Goal: Find specific page/section: Find specific page/section

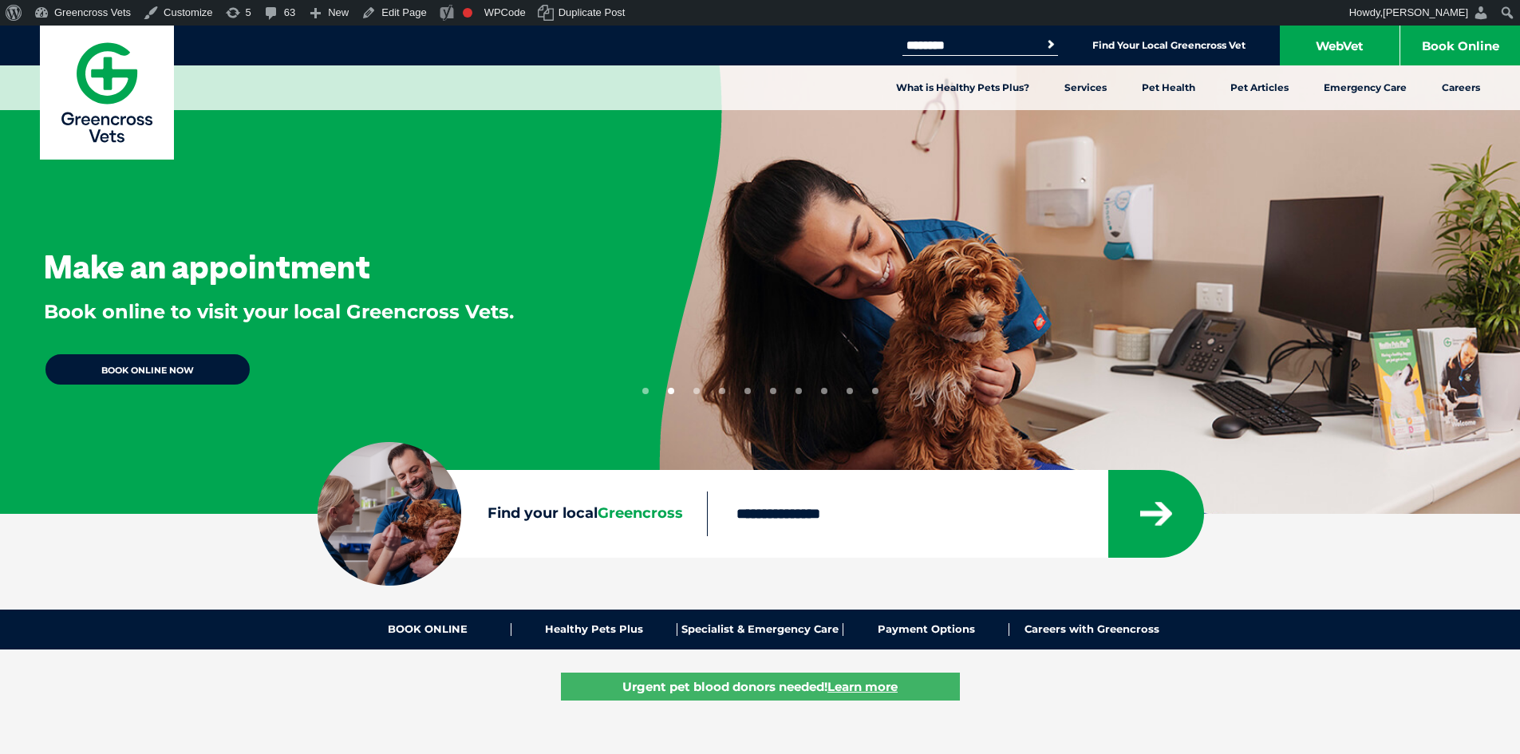
type input "********"
click at [1043, 37] on button "Search" at bounding box center [1051, 45] width 16 height 16
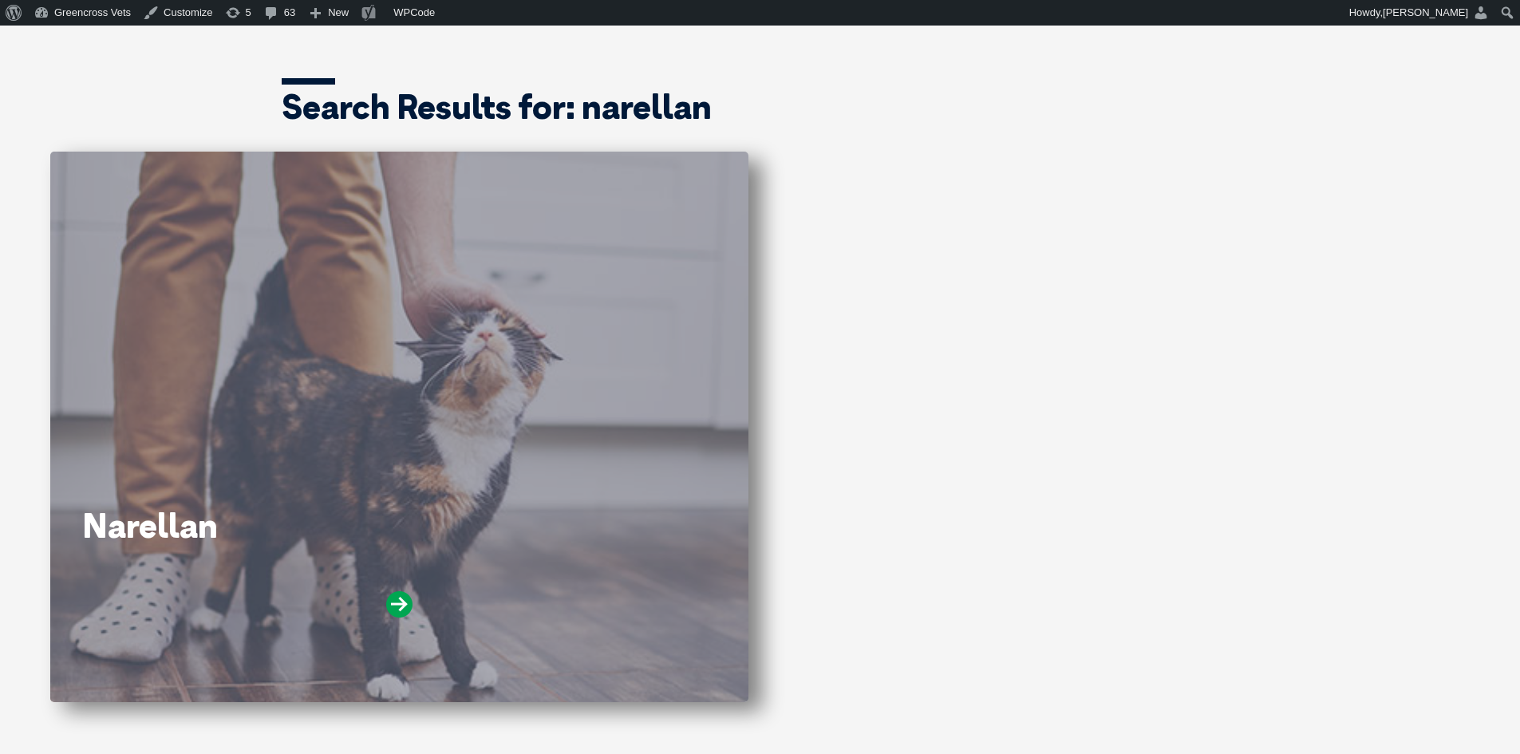
scroll to position [239, 0]
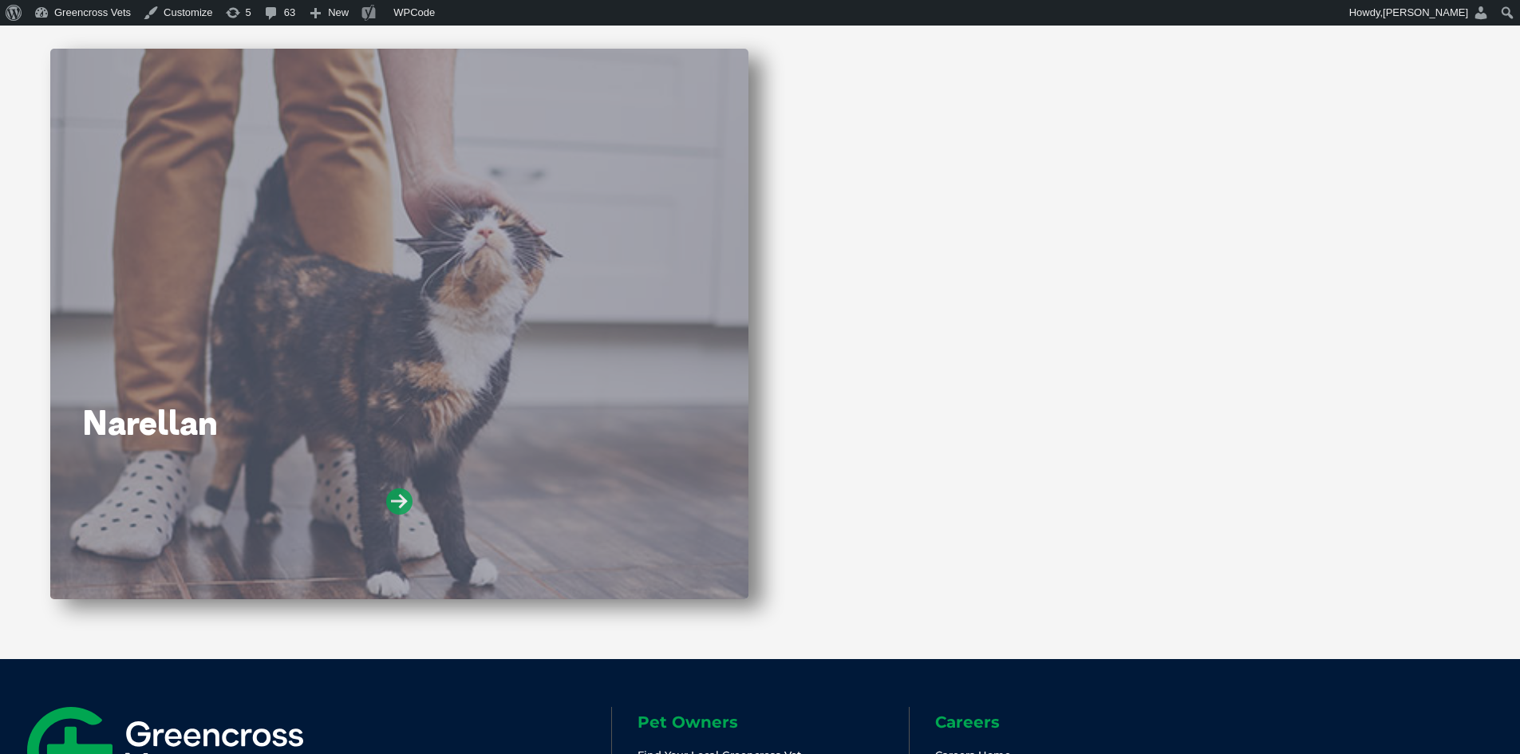
click at [397, 506] on icon at bounding box center [399, 501] width 26 height 26
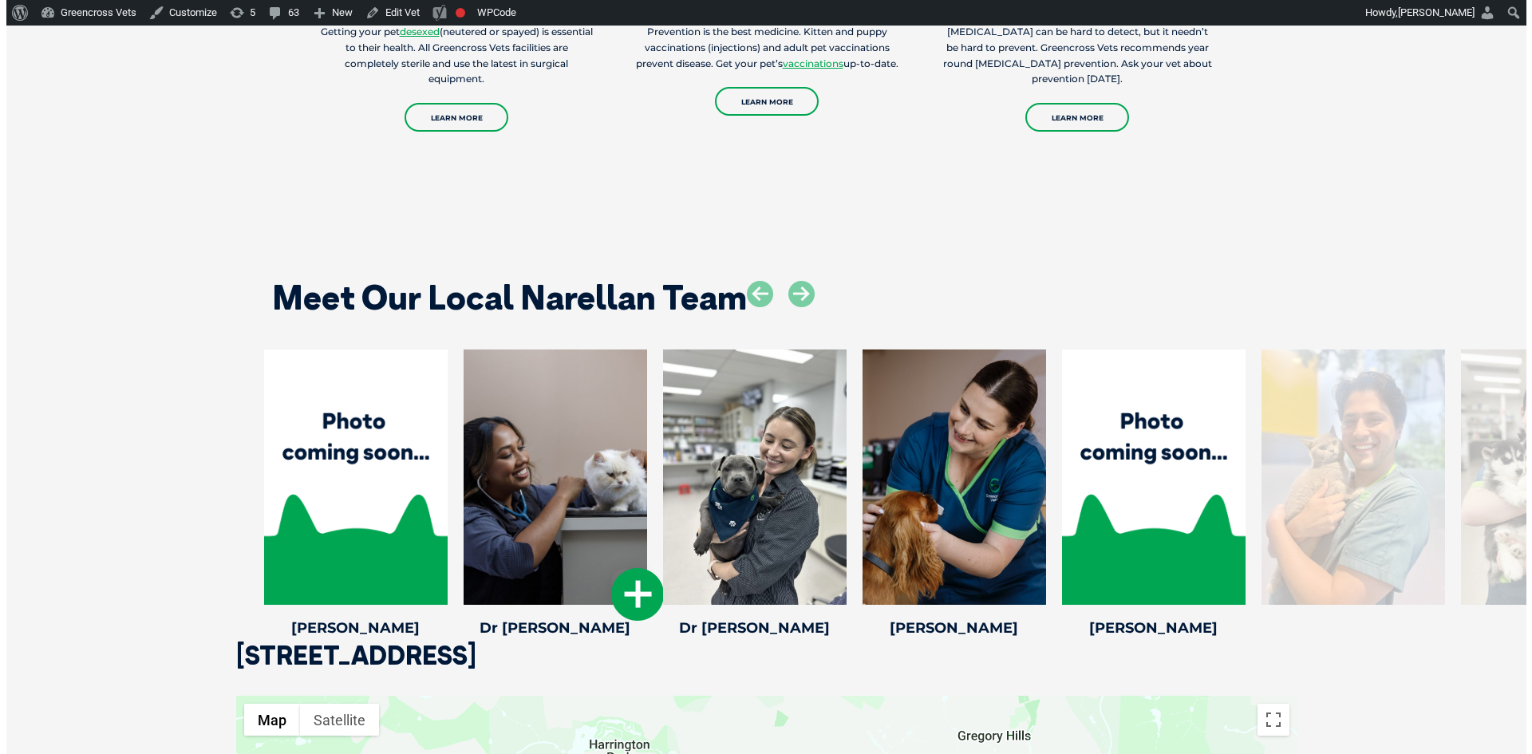
scroll to position [2154, 0]
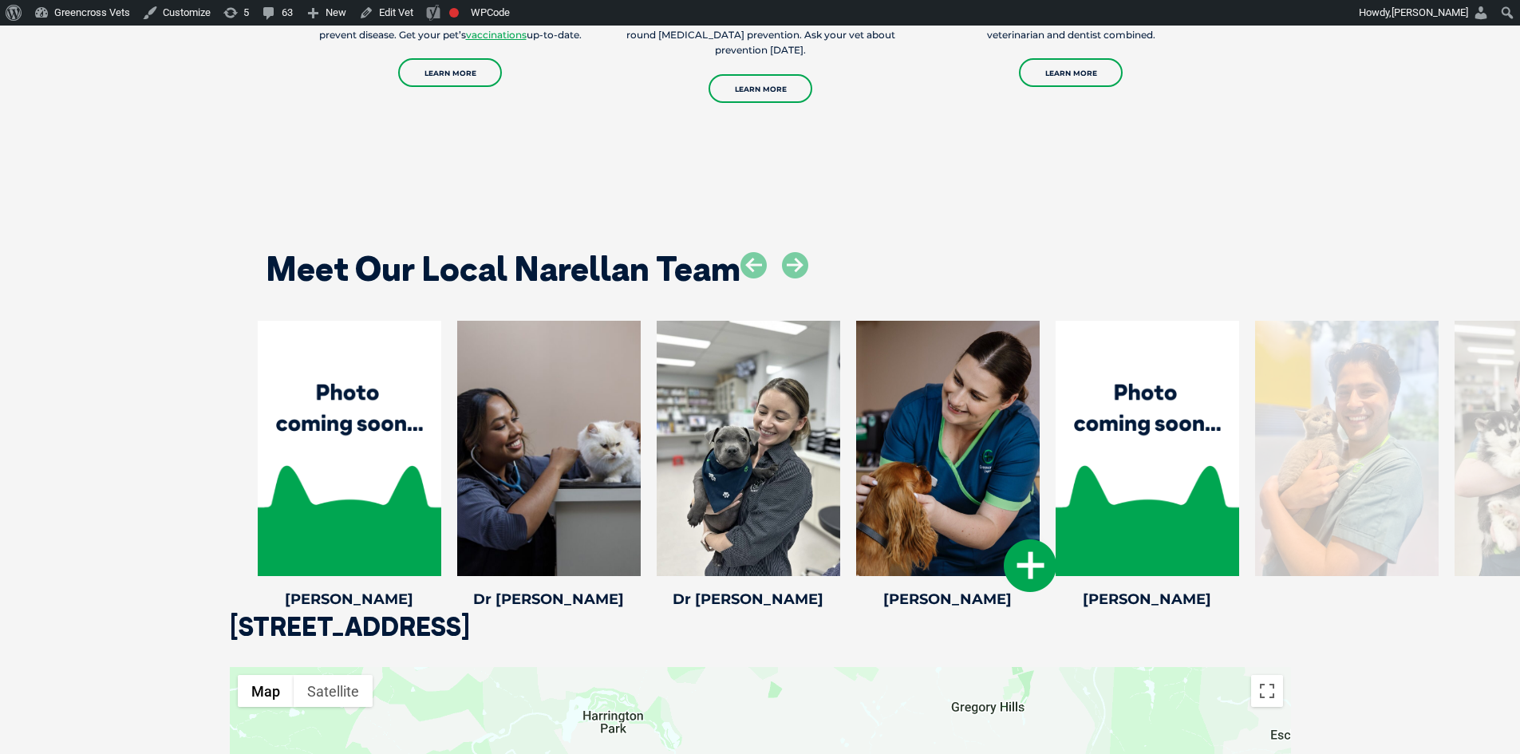
click at [983, 469] on div at bounding box center [947, 448] width 183 height 255
click at [1030, 541] on icon at bounding box center [1030, 565] width 53 height 53
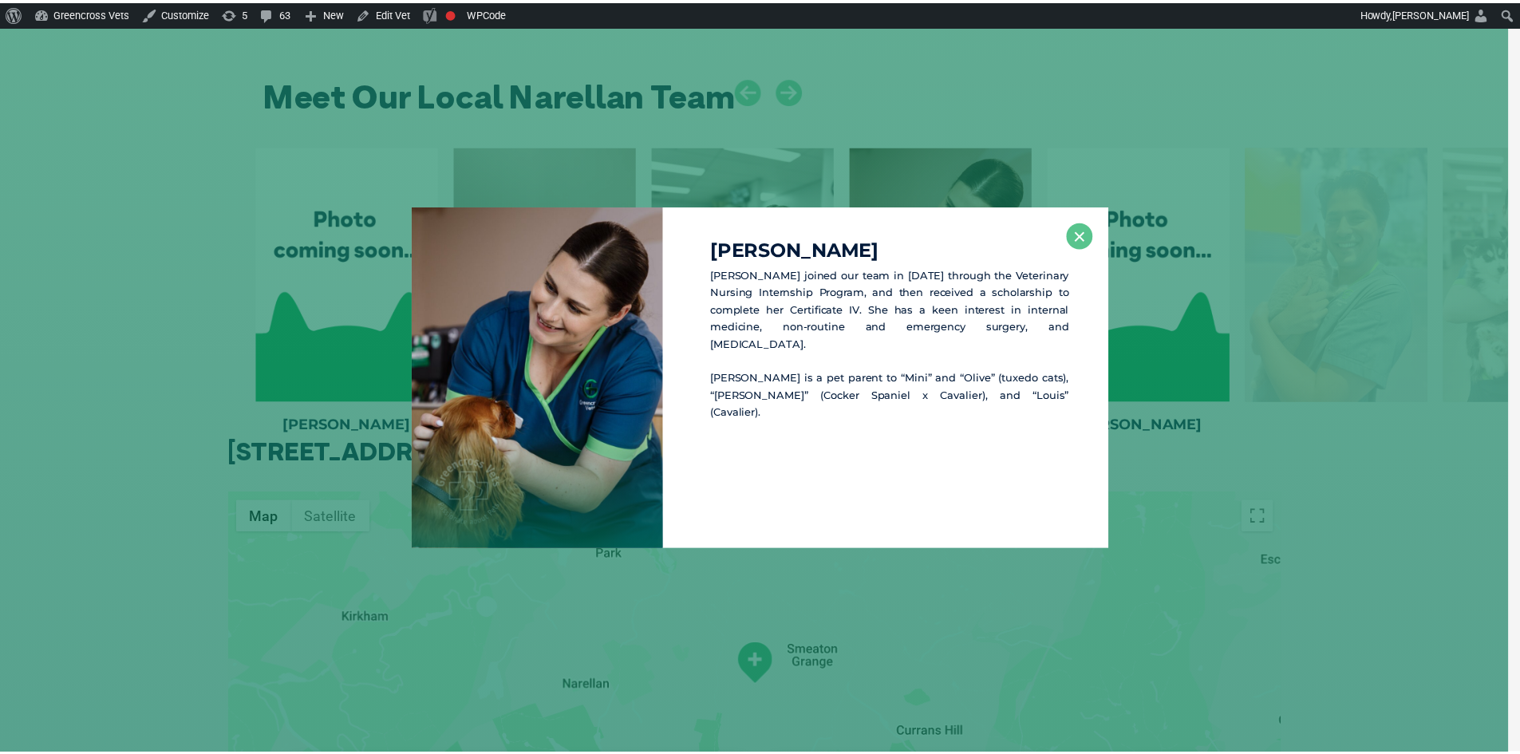
scroll to position [2330, 0]
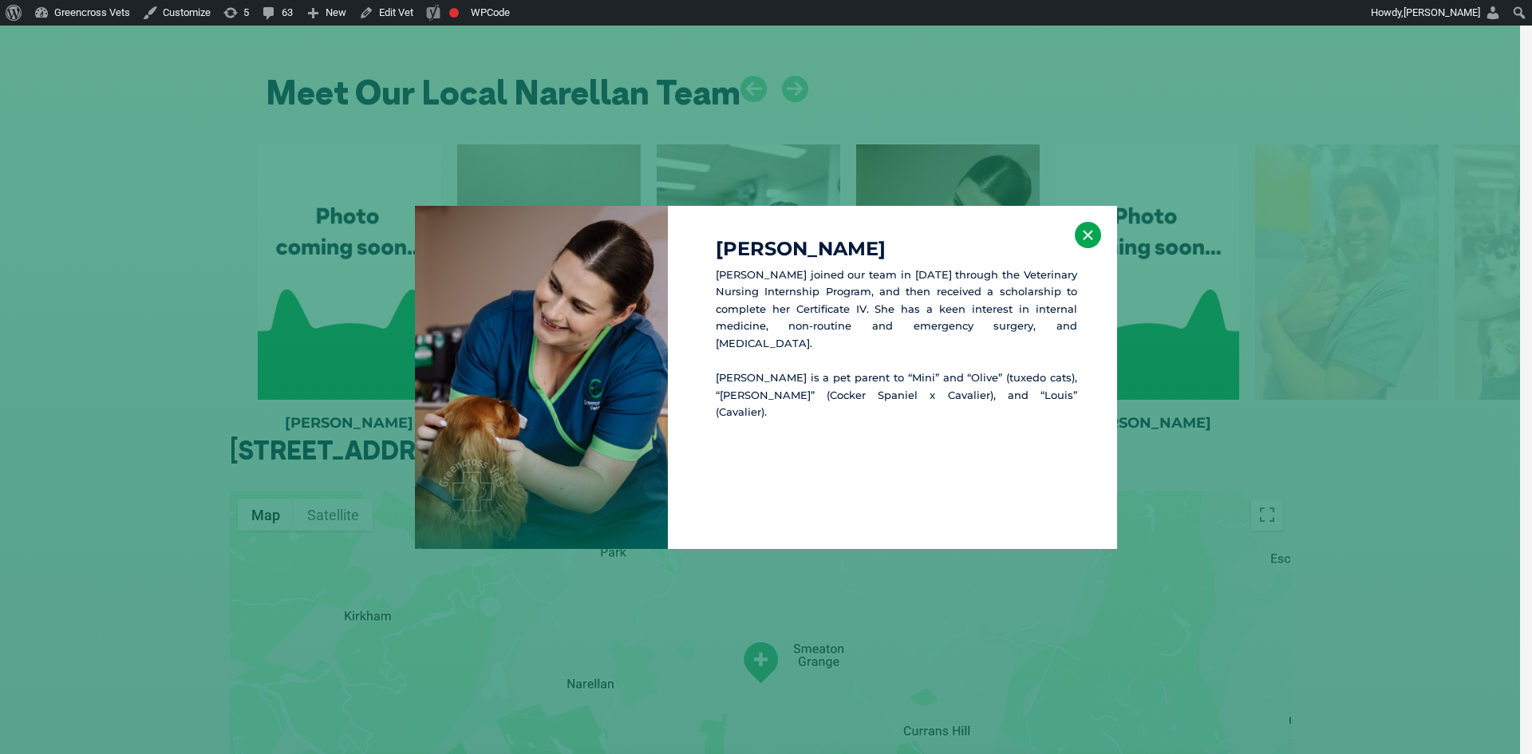
click at [1091, 238] on button "×" at bounding box center [1088, 235] width 26 height 26
